Goal: Check status: Check status

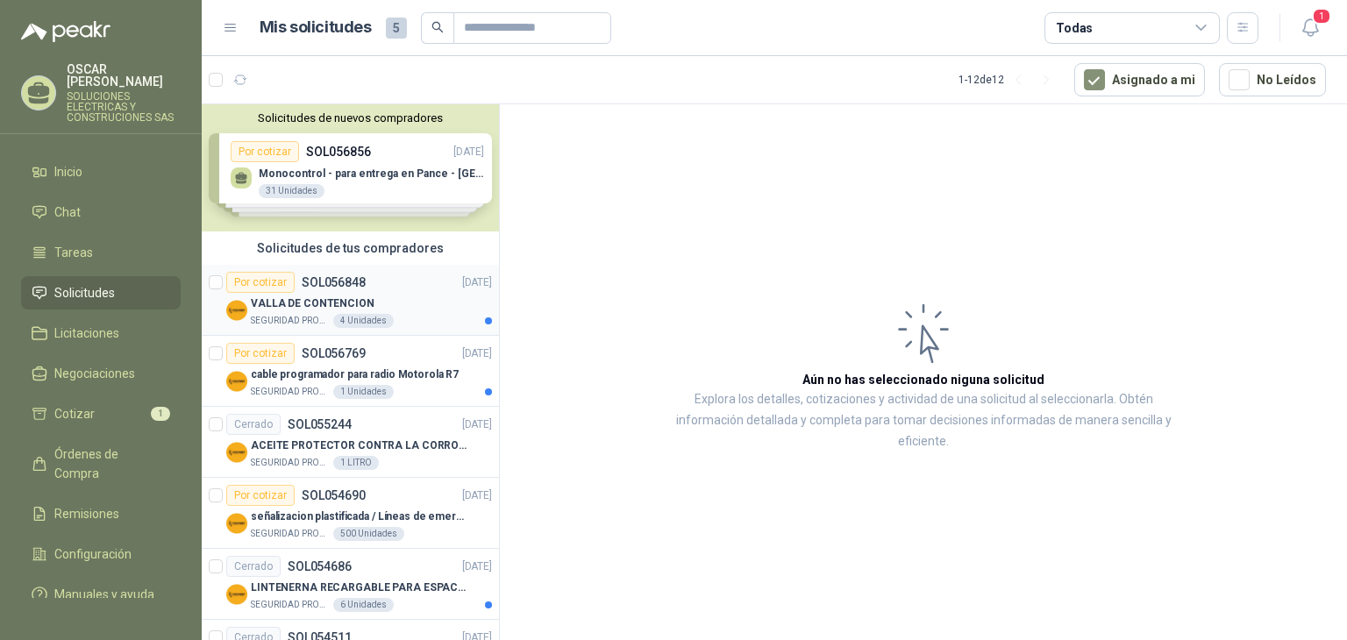
click at [381, 301] on div "VALLA DE CONTENCION" at bounding box center [371, 303] width 241 height 21
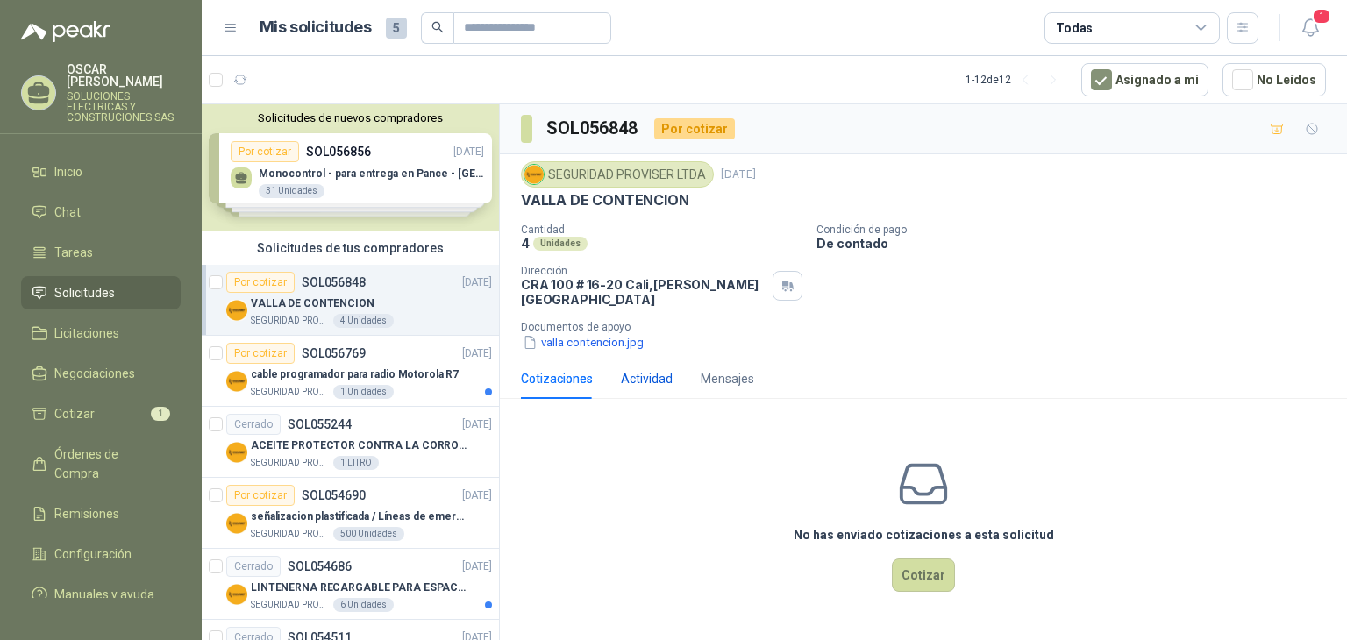
click at [643, 369] on div "Actividad" at bounding box center [647, 378] width 52 height 19
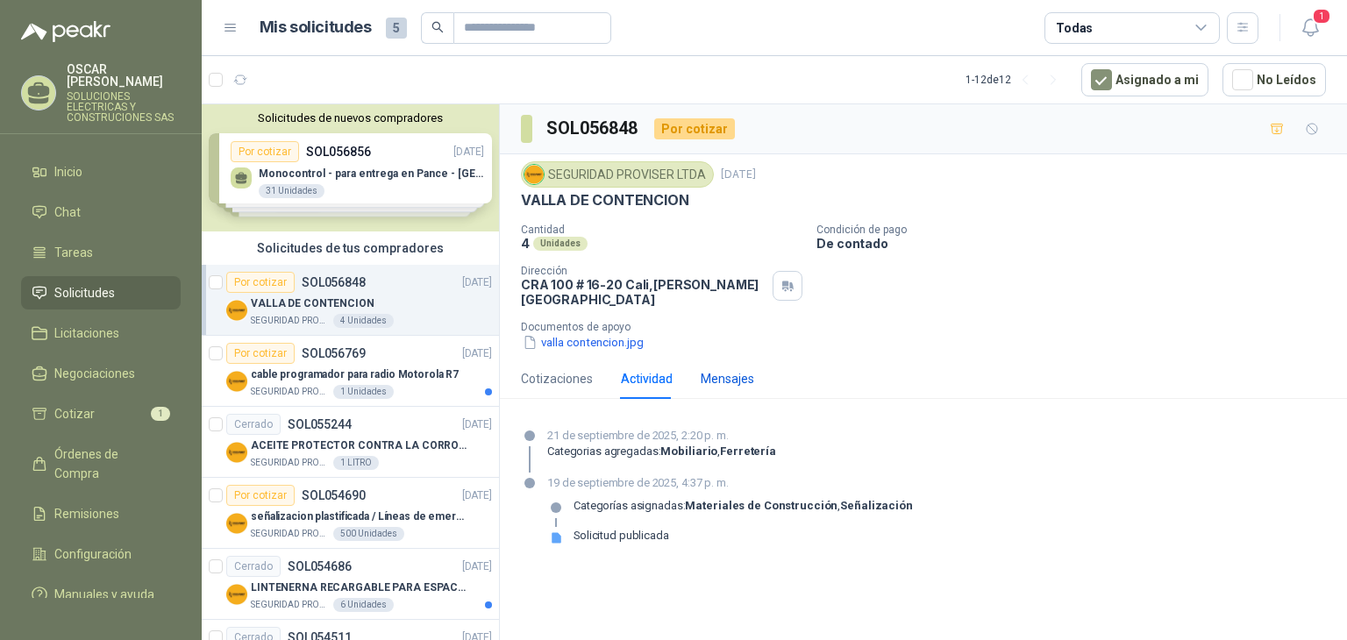
click at [726, 369] on div "Mensajes" at bounding box center [727, 378] width 53 height 19
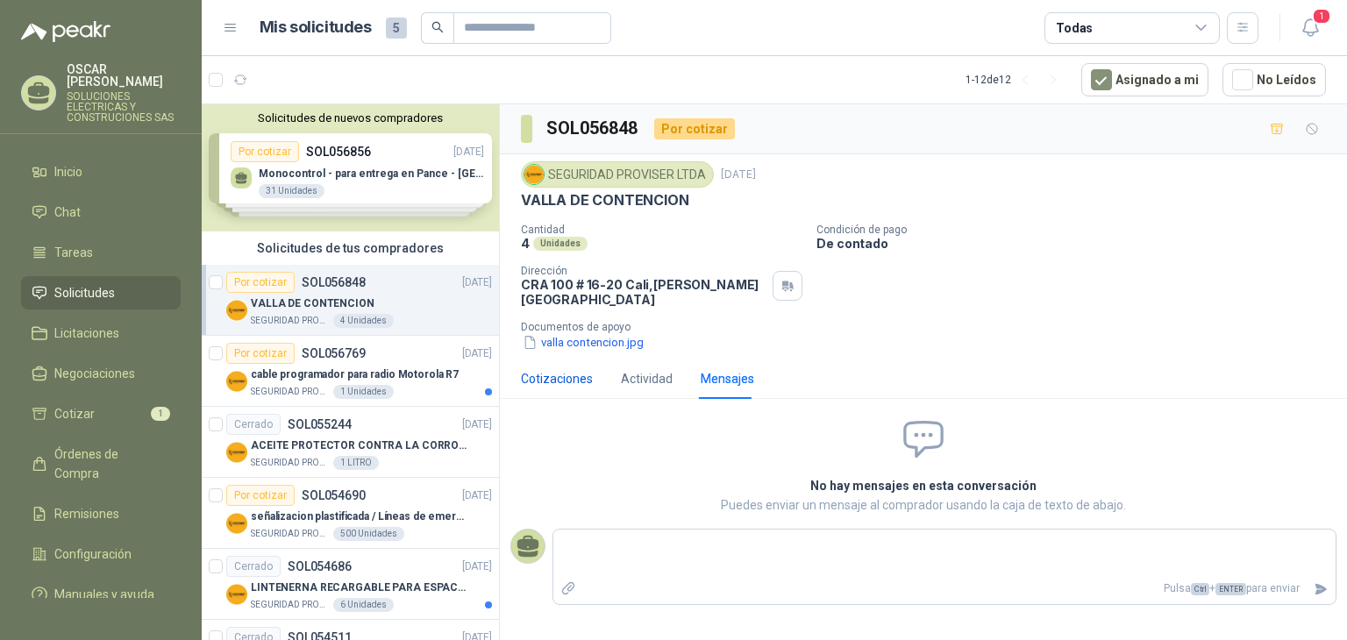
click at [563, 369] on div "Cotizaciones" at bounding box center [557, 378] width 72 height 19
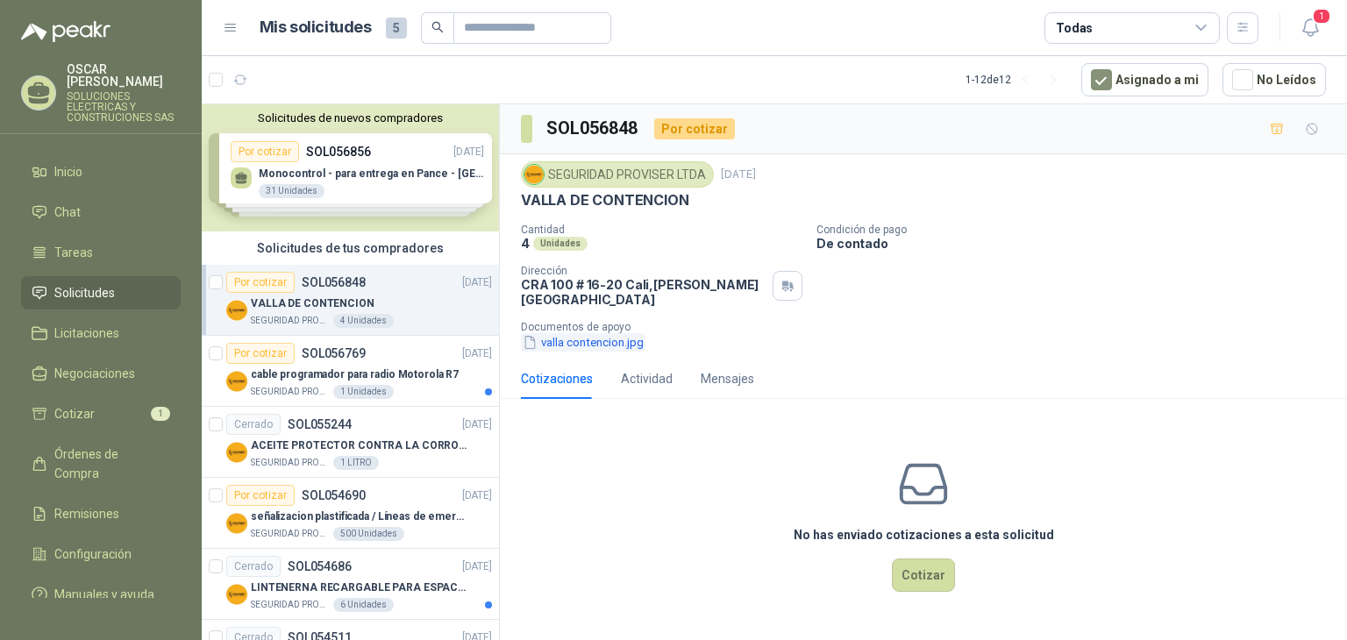
click at [582, 333] on button "valla contencion.jpg" at bounding box center [583, 342] width 125 height 18
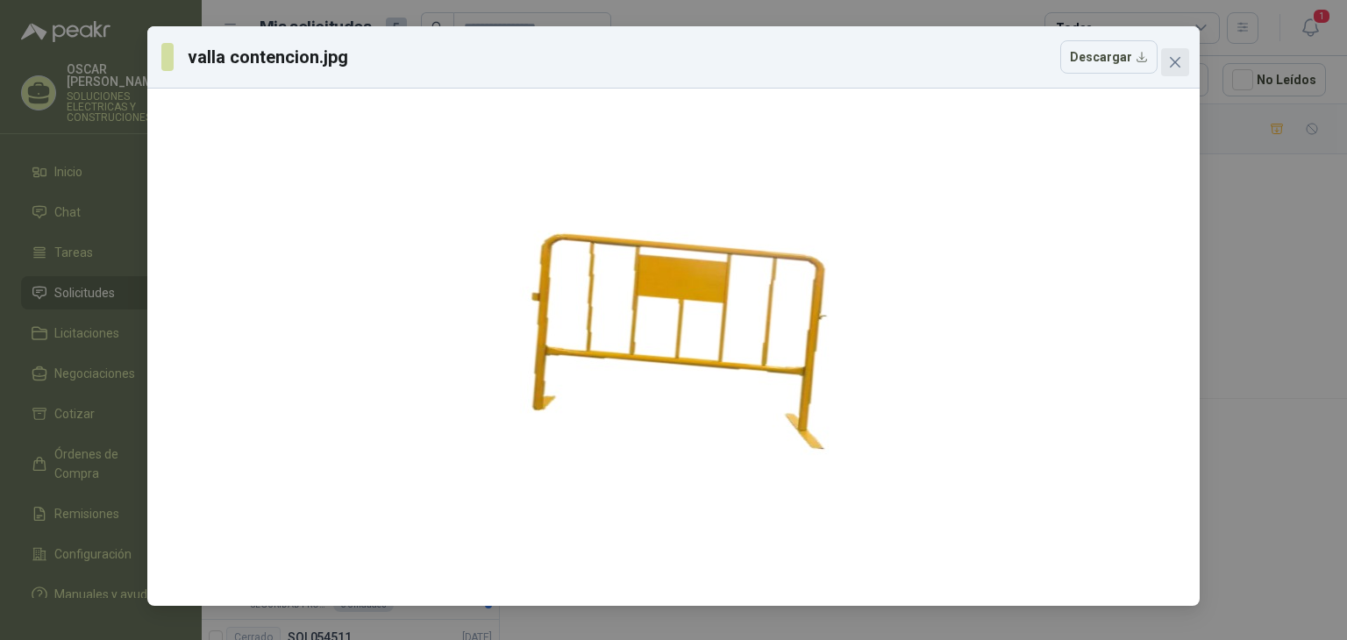
click at [1168, 61] on icon "close" at bounding box center [1175, 62] width 14 height 14
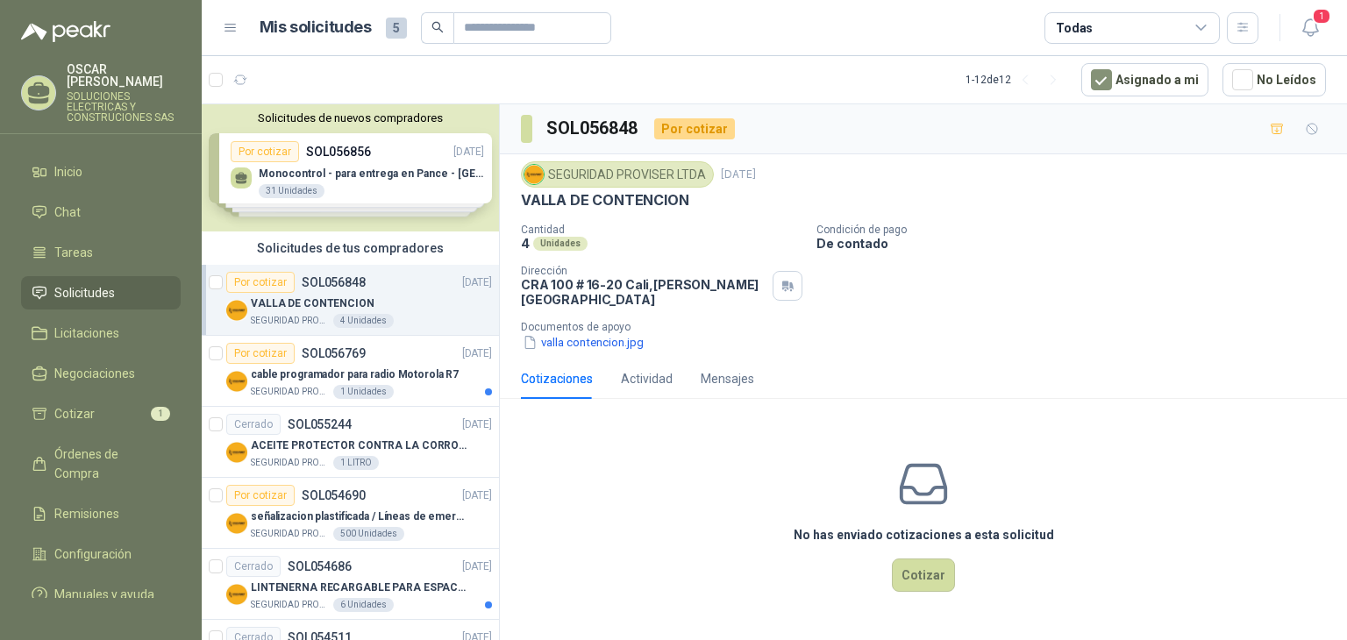
click at [115, 285] on li "Solicitudes" at bounding box center [101, 292] width 139 height 19
